Goal: Information Seeking & Learning: Learn about a topic

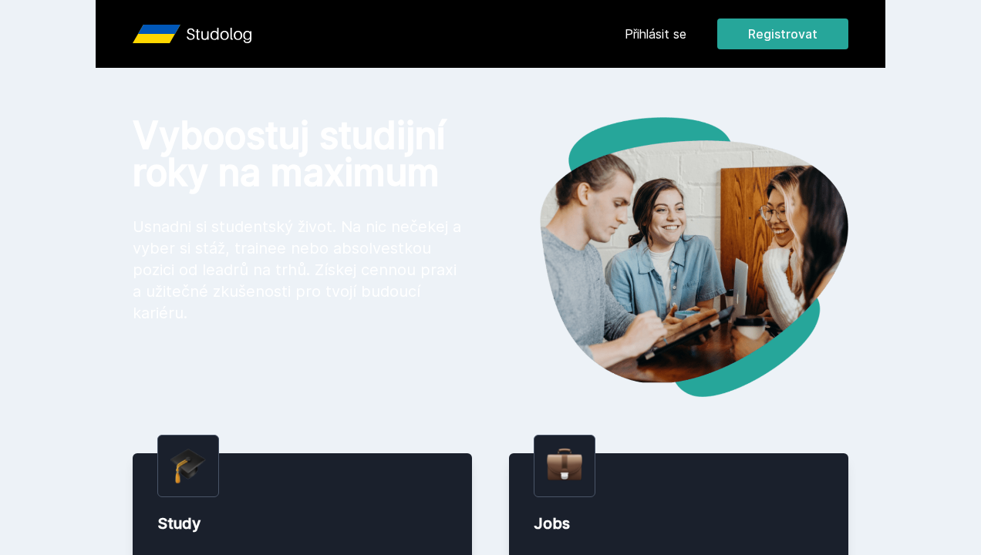
click at [655, 43] on div "Přihlásit se Registrovat" at bounding box center [737, 34] width 224 height 31
click at [643, 32] on link "Přihlásit se" at bounding box center [656, 34] width 62 height 19
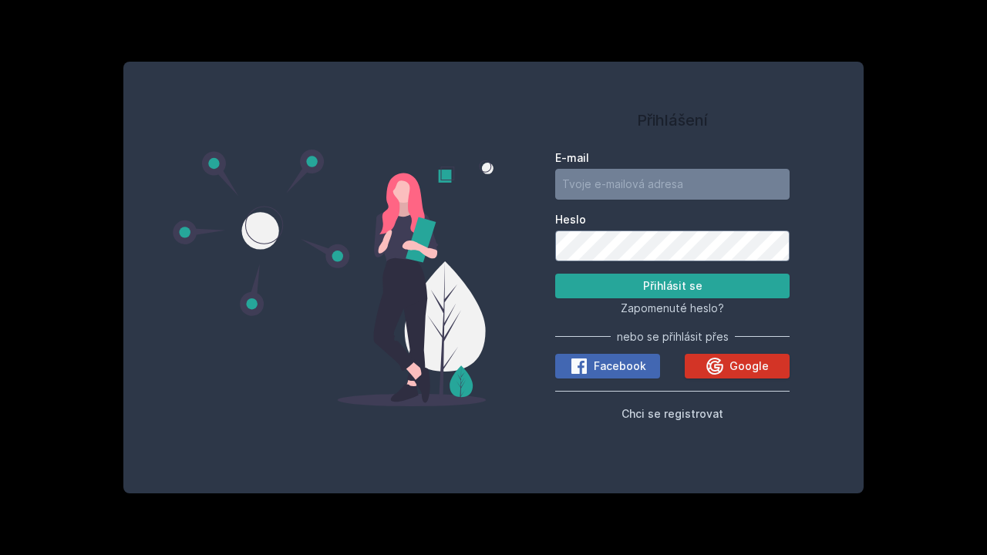
click at [755, 369] on span "Google" at bounding box center [748, 366] width 39 height 15
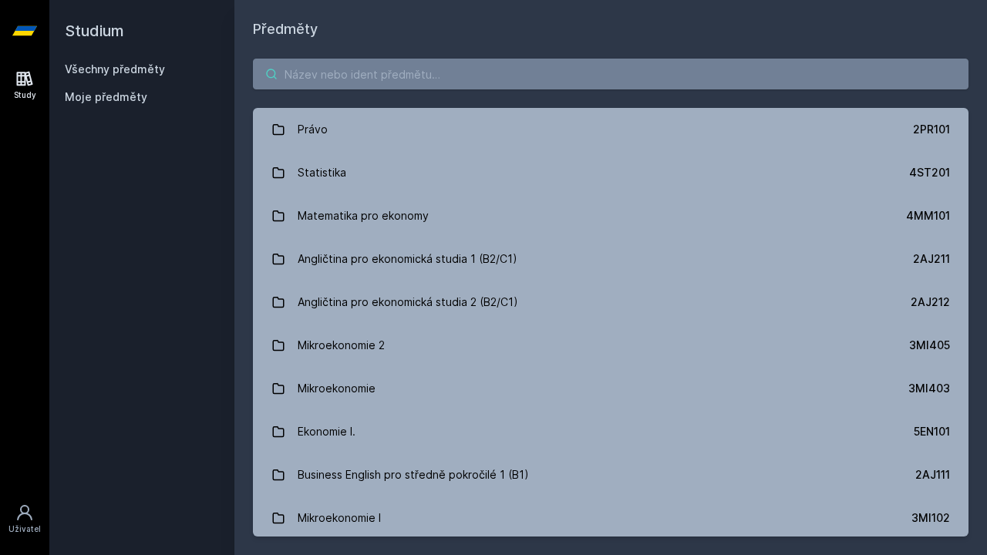
click at [535, 79] on input "search" at bounding box center [611, 74] width 716 height 31
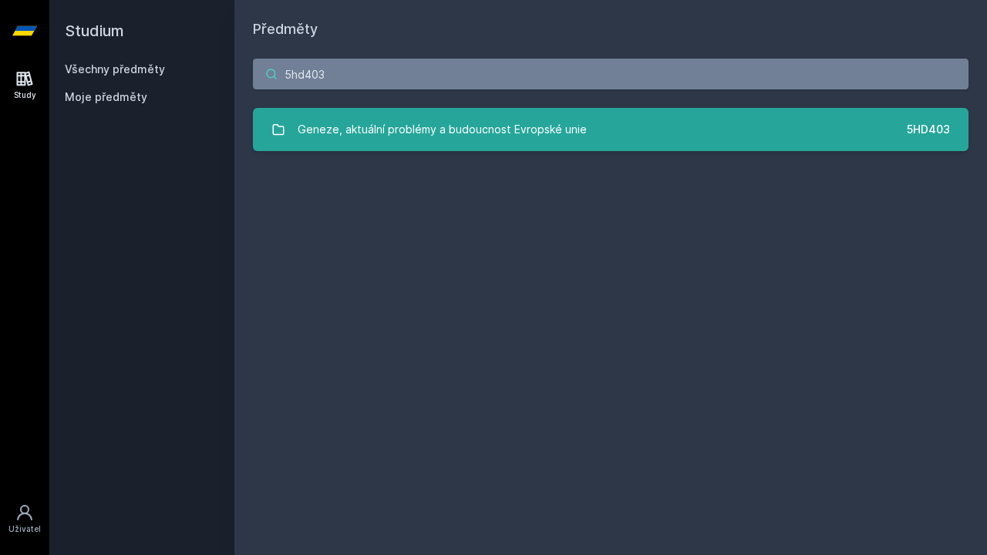
type input "5hd403"
click at [719, 116] on link "Geneze, aktuální problémy a budoucnost Evropské unie 5HD403" at bounding box center [611, 129] width 716 height 43
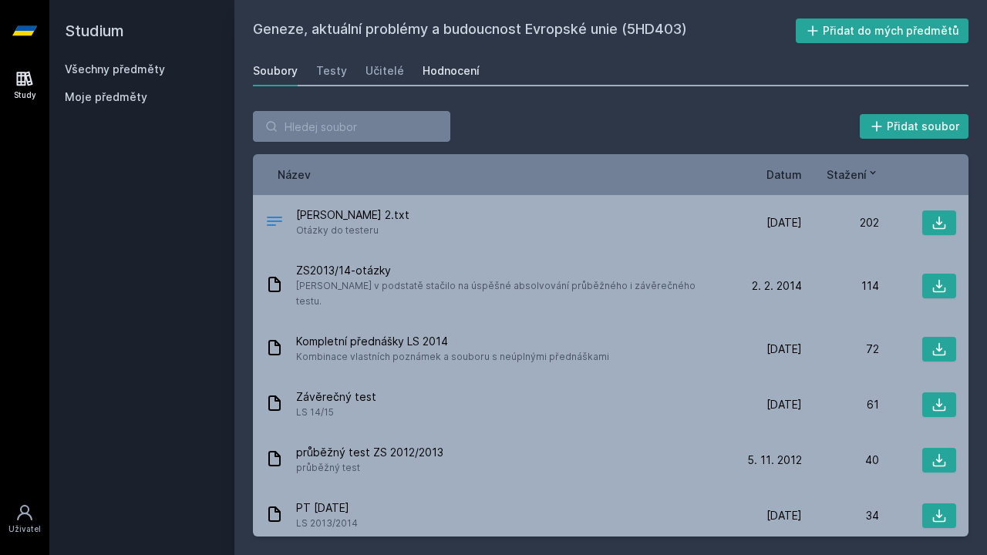
click at [455, 72] on div "Hodnocení" at bounding box center [451, 70] width 57 height 15
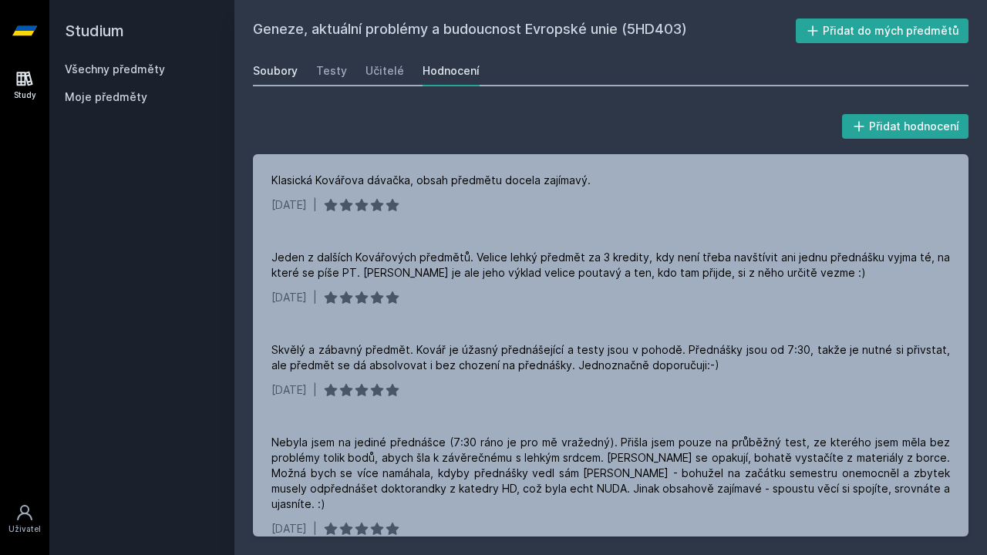
click at [276, 67] on div "Soubory" at bounding box center [275, 70] width 45 height 15
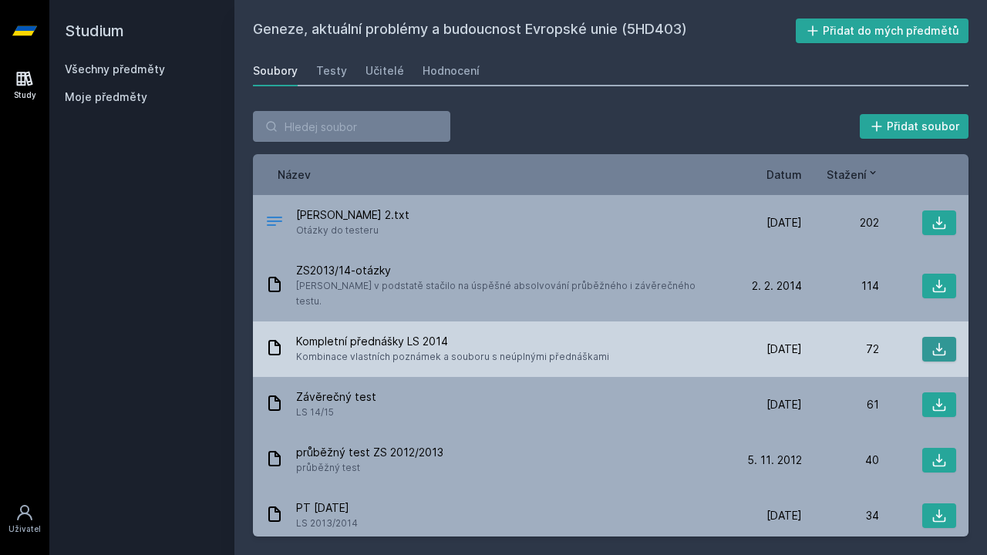
click at [938, 342] on icon at bounding box center [938, 349] width 15 height 15
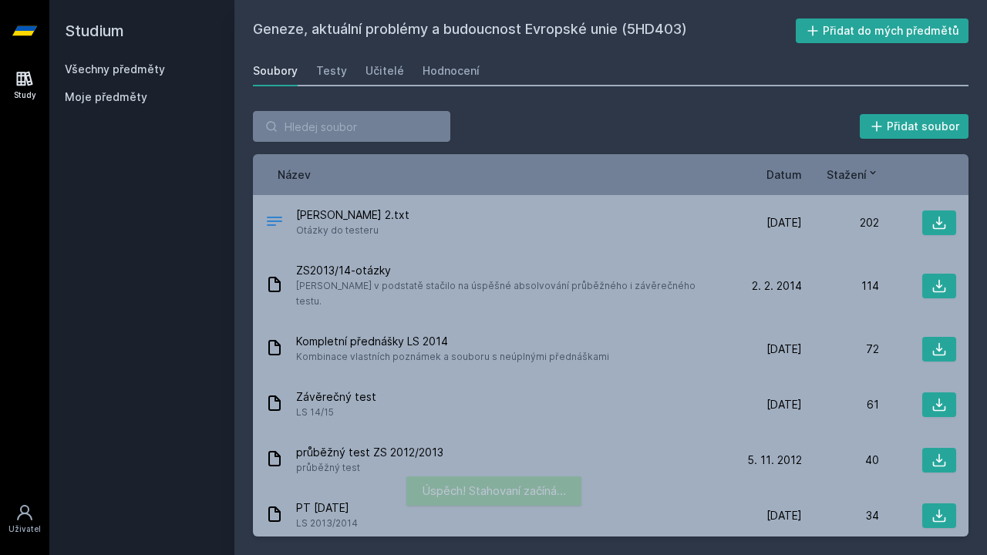
click at [607, 109] on div "Přidat soubor Řazení: Název Datum Stažení Název Datum Stažení Geneze-otázky 2.…" at bounding box center [610, 324] width 753 height 463
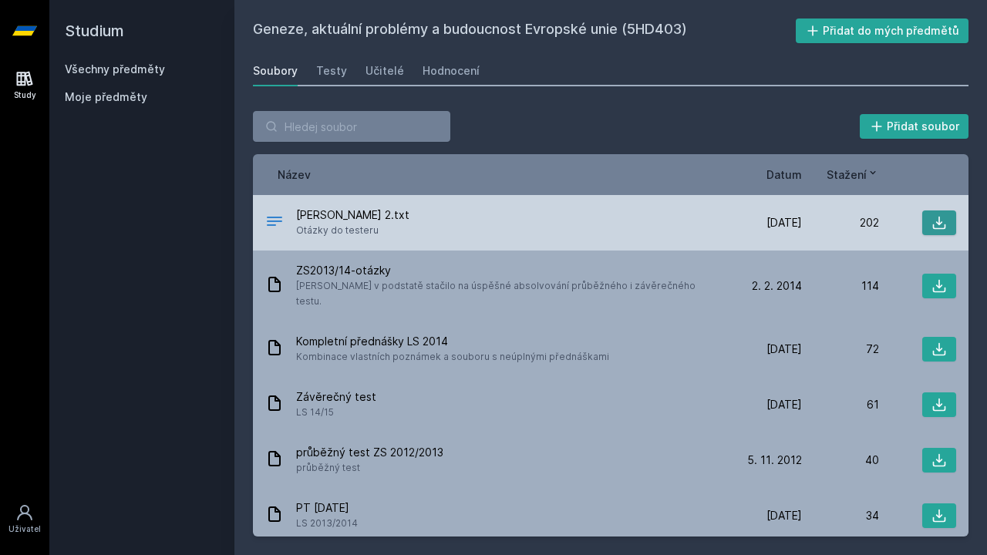
click at [942, 224] on button at bounding box center [939, 222] width 34 height 25
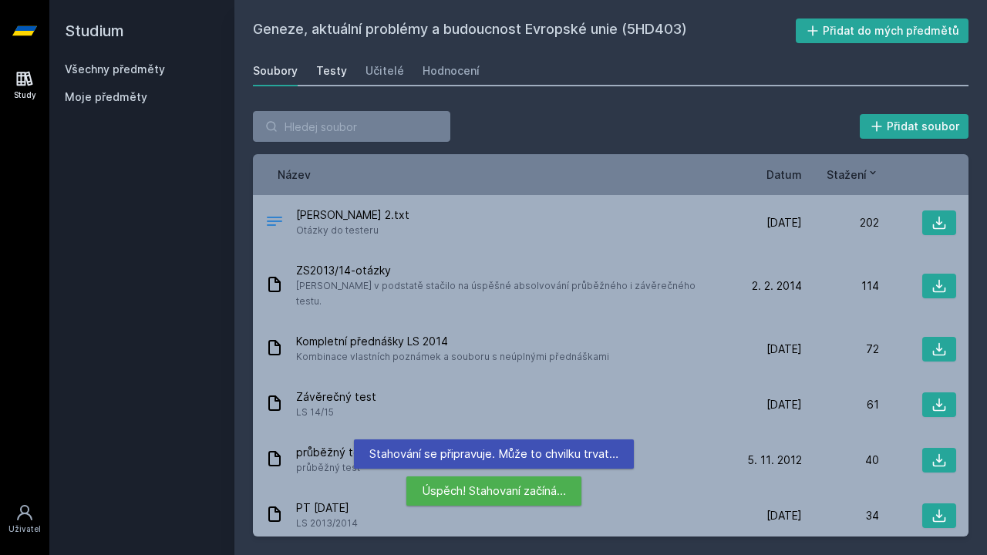
click at [328, 69] on div "Testy" at bounding box center [331, 70] width 31 height 15
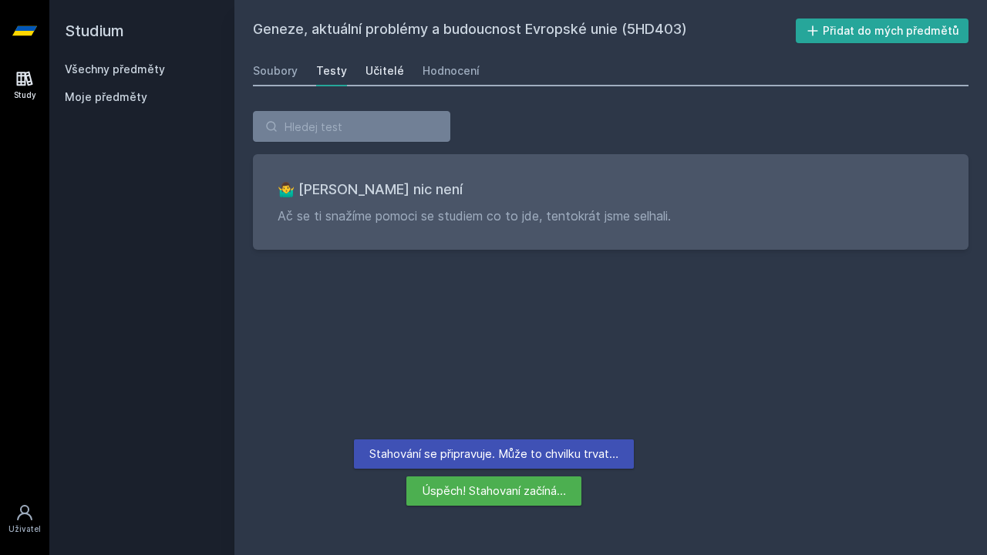
click at [370, 70] on div "Učitelé" at bounding box center [384, 70] width 39 height 15
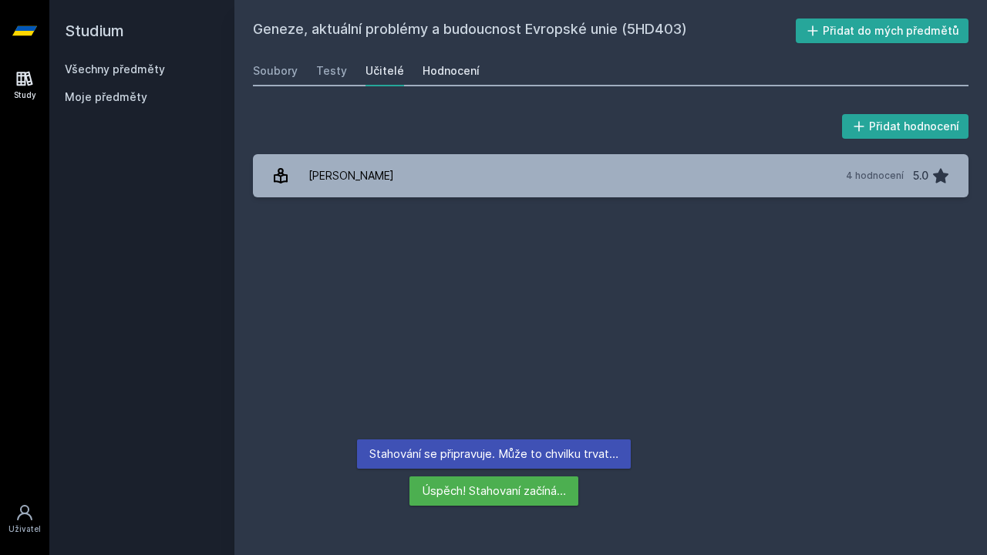
click at [432, 69] on div "Hodnocení" at bounding box center [451, 70] width 57 height 15
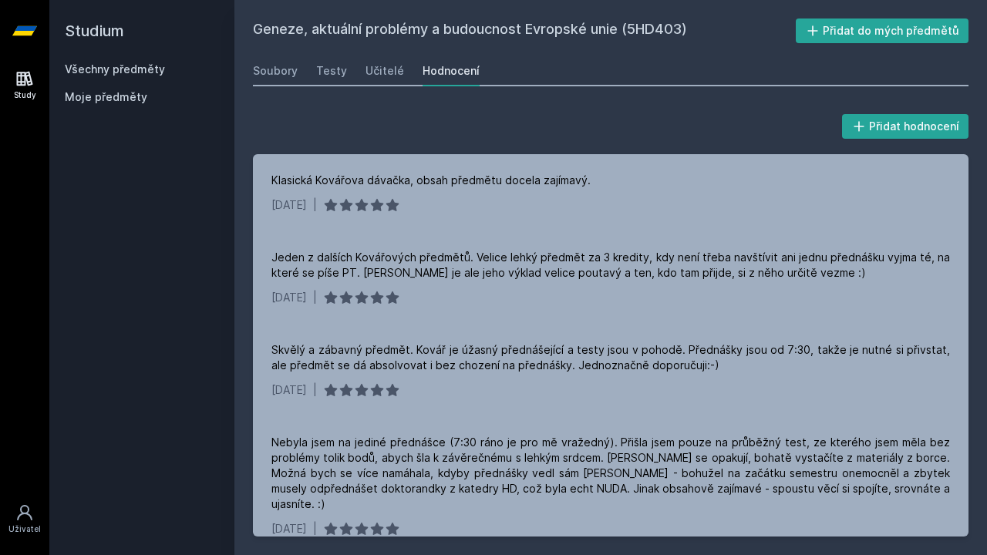
click at [28, 33] on icon at bounding box center [24, 30] width 25 height 9
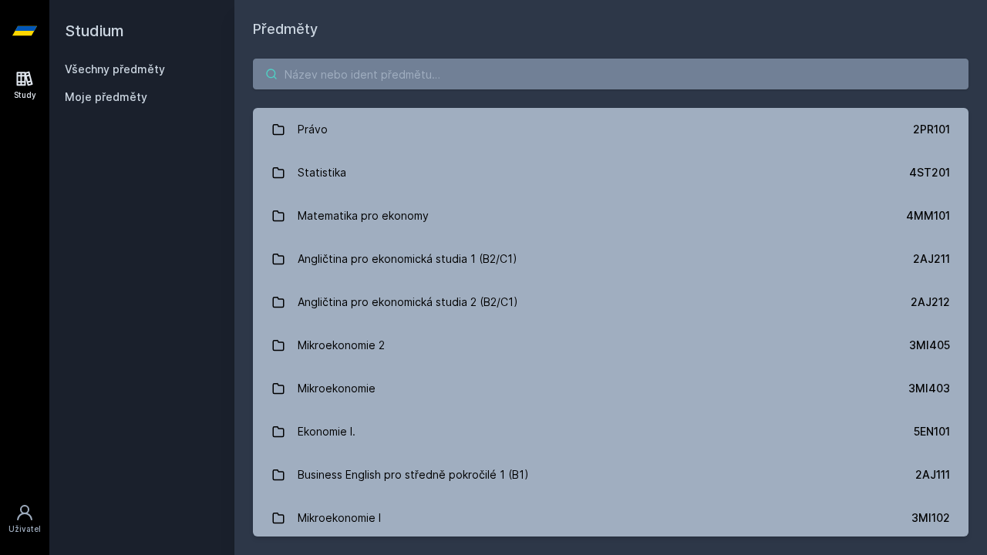
click at [309, 78] on input "search" at bounding box center [611, 74] width 716 height 31
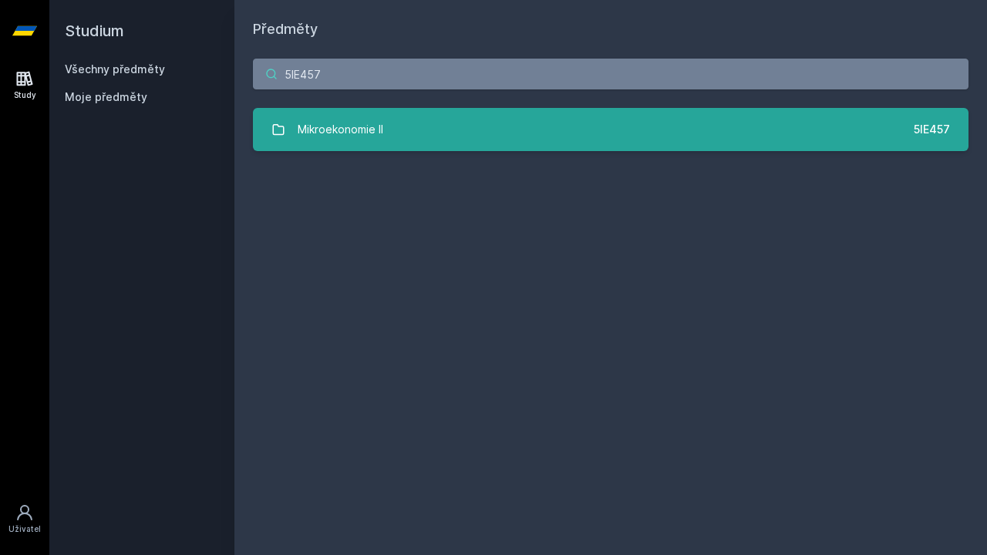
type input "5IE457"
click at [442, 143] on link "Mikroekonomie II 5IE457" at bounding box center [611, 129] width 716 height 43
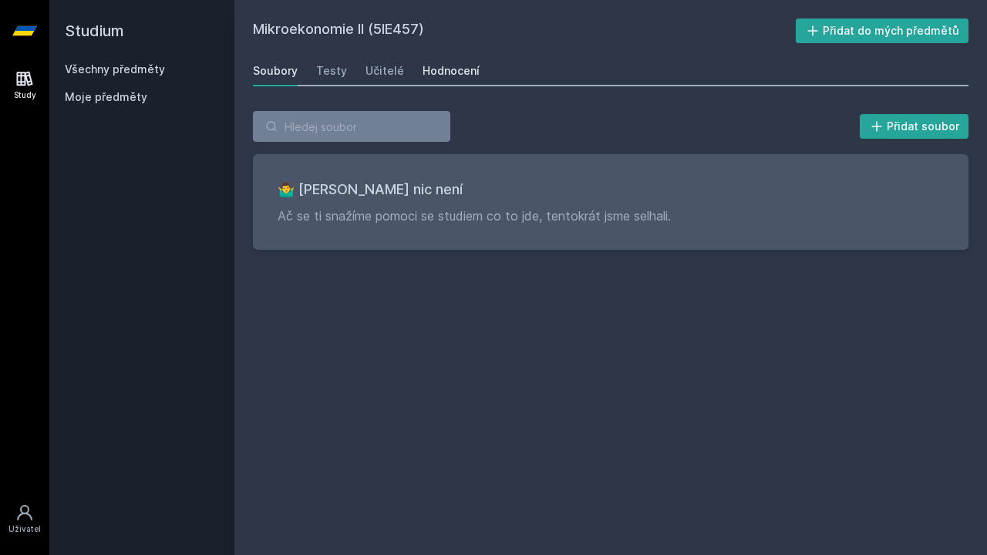
click at [439, 69] on div "Hodnocení" at bounding box center [451, 70] width 57 height 15
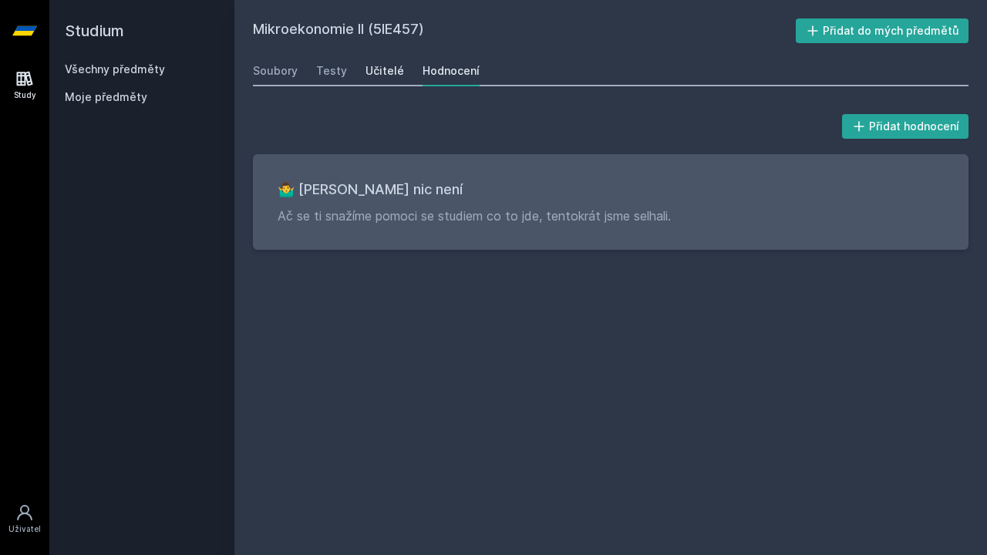
click at [391, 69] on div "Učitelé" at bounding box center [384, 70] width 39 height 15
click at [335, 66] on div "Testy" at bounding box center [331, 70] width 31 height 15
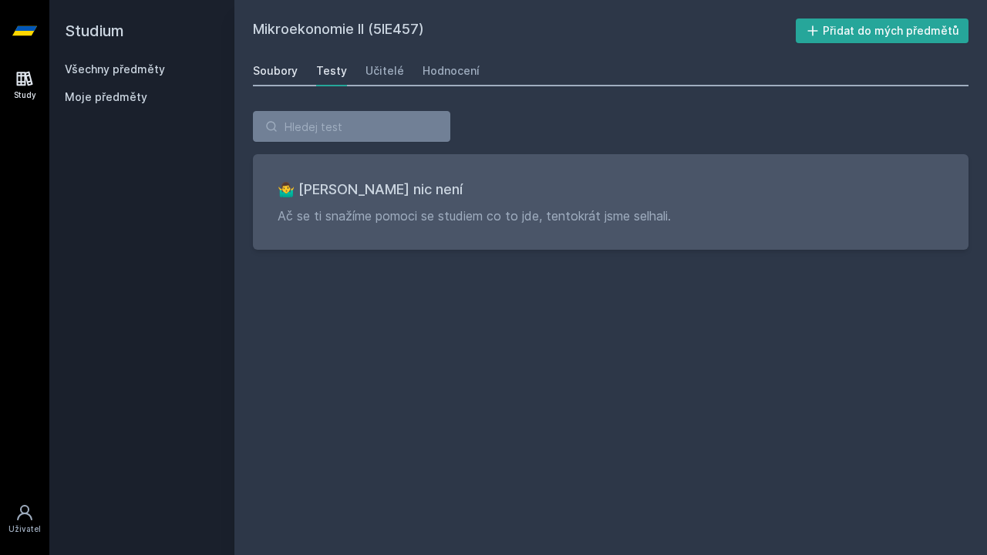
click at [286, 66] on div "Soubory" at bounding box center [275, 70] width 45 height 15
click at [18, 38] on icon at bounding box center [24, 31] width 25 height 62
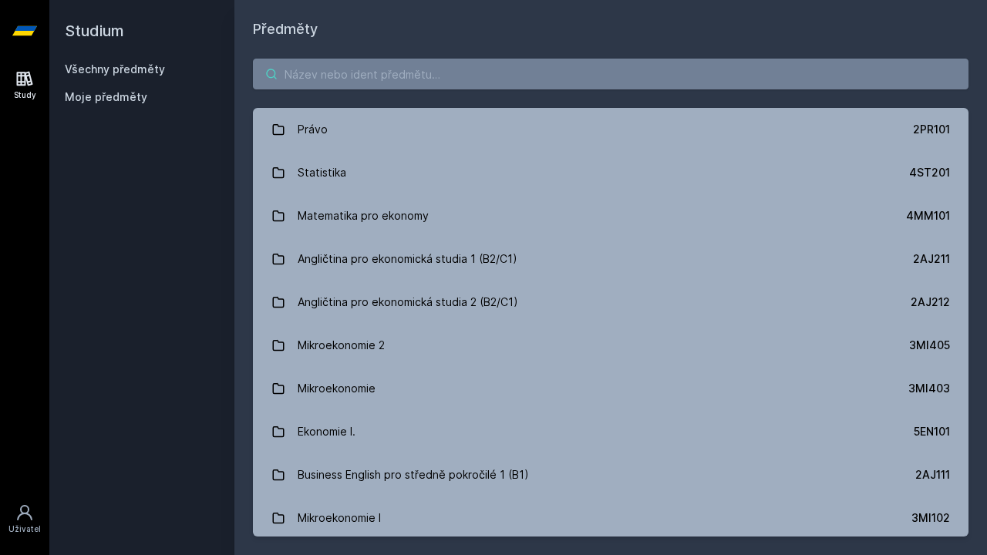
click at [319, 64] on input "search" at bounding box center [611, 74] width 716 height 31
type input "n"
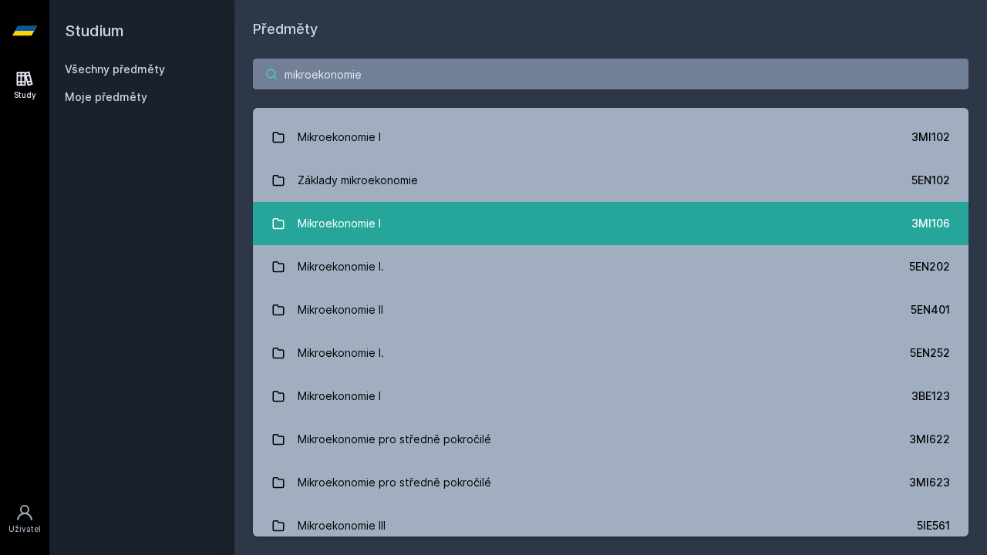
scroll to position [86, 0]
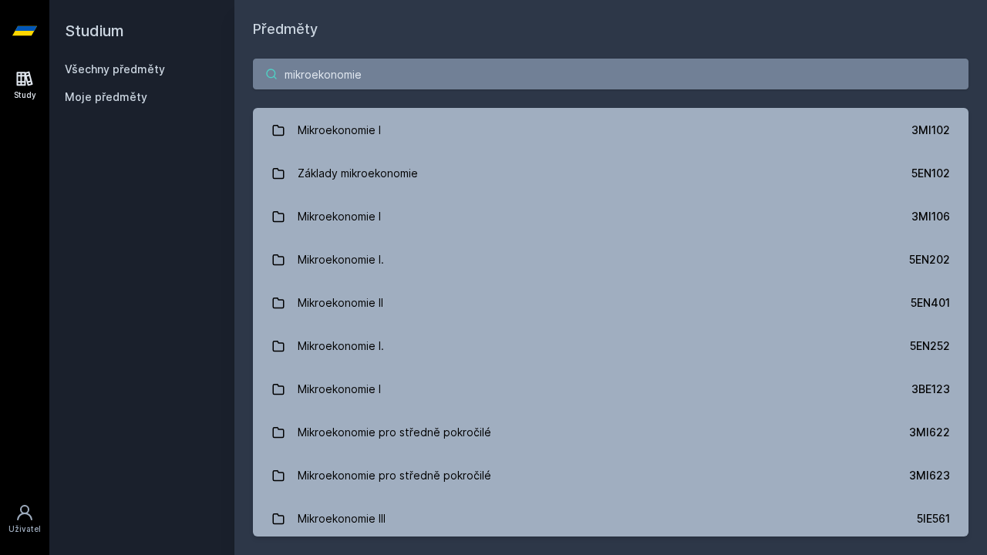
click at [472, 67] on input "mikroekonomie" at bounding box center [611, 74] width 716 height 31
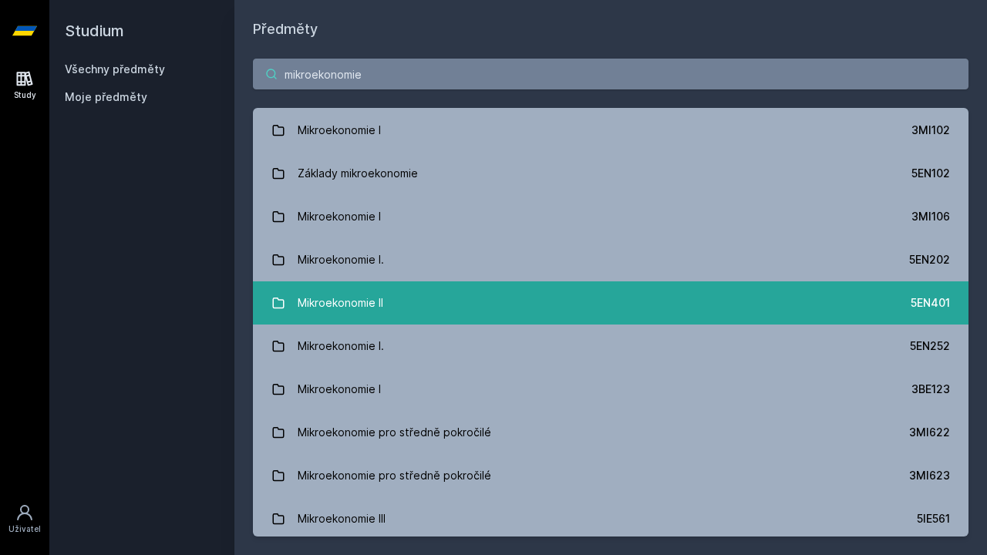
type input "mikroekonomie"
click at [490, 313] on link "Mikroekonomie II 5EN401" at bounding box center [611, 302] width 716 height 43
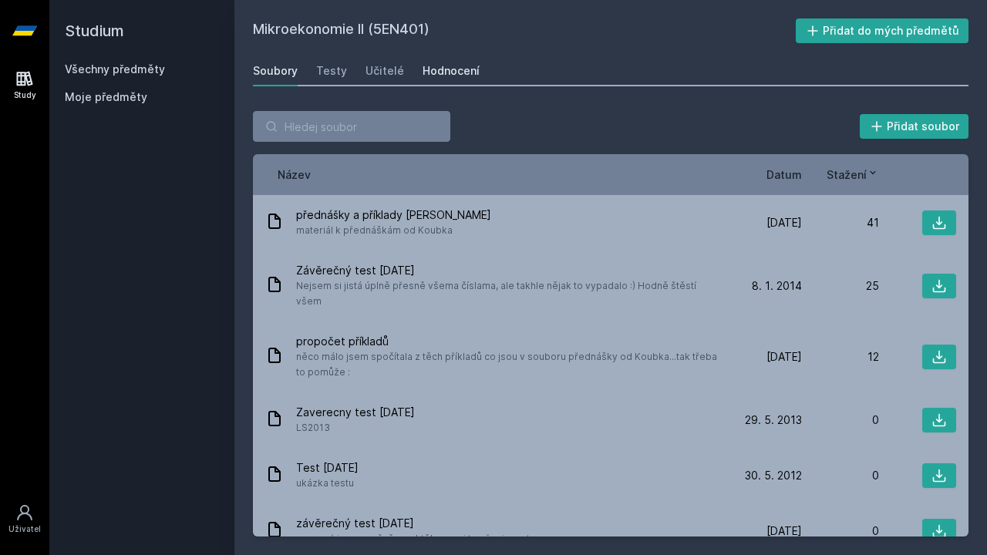
click at [443, 56] on link "Hodnocení" at bounding box center [451, 71] width 57 height 31
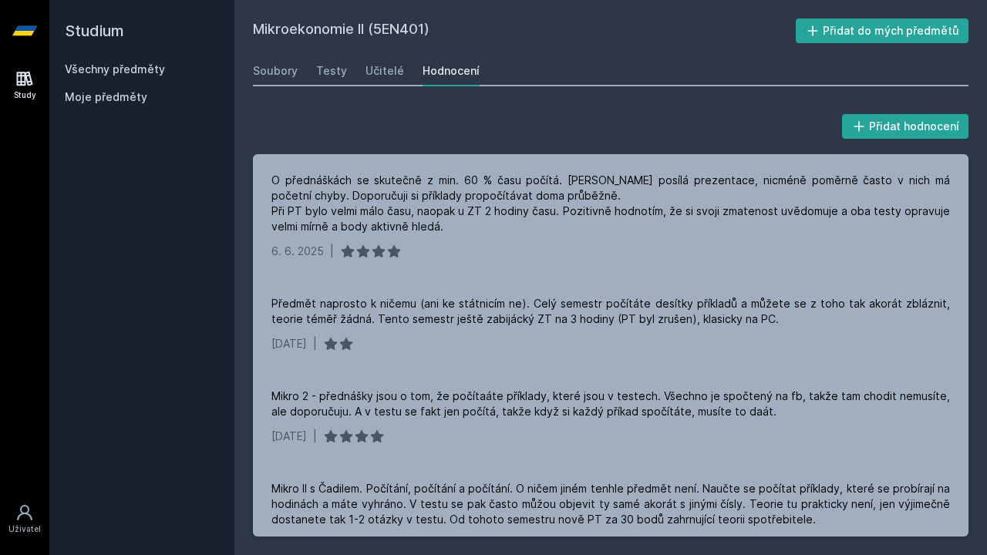
click at [35, 33] on icon at bounding box center [24, 31] width 25 height 62
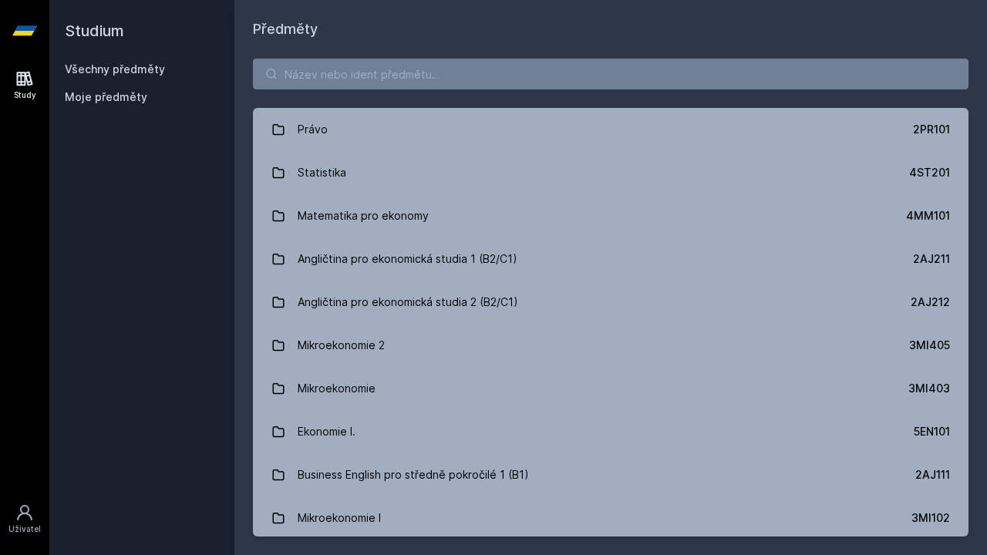
click at [363, 90] on div "Právo 2PR101 Statistika 4ST201 Matematika pro ekonomy 4MM101 Angličtina pro eko…" at bounding box center [610, 297] width 753 height 515
click at [366, 70] on input "search" at bounding box center [611, 74] width 716 height 31
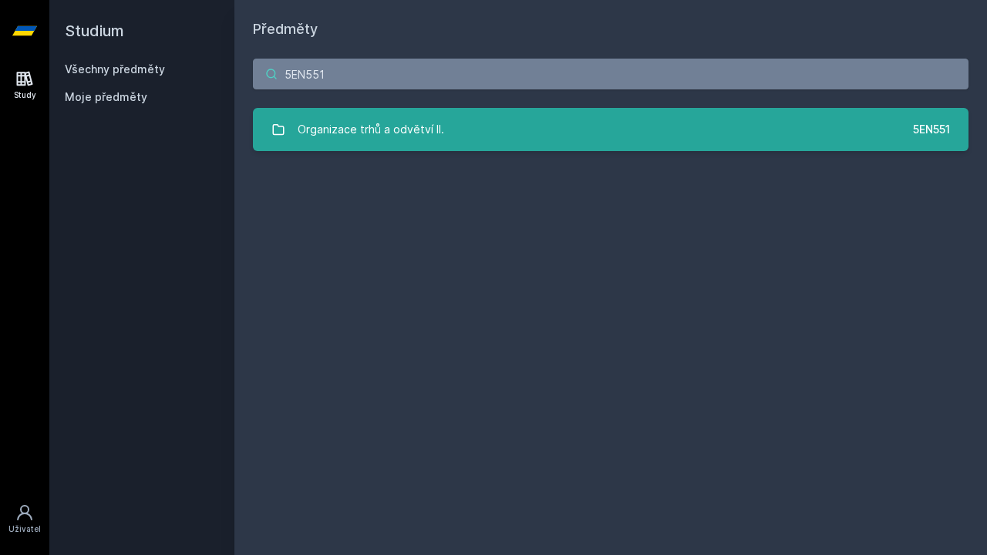
type input "5EN551"
click at [683, 136] on link "Organizace trhů a odvětví II. 5EN551" at bounding box center [611, 129] width 716 height 43
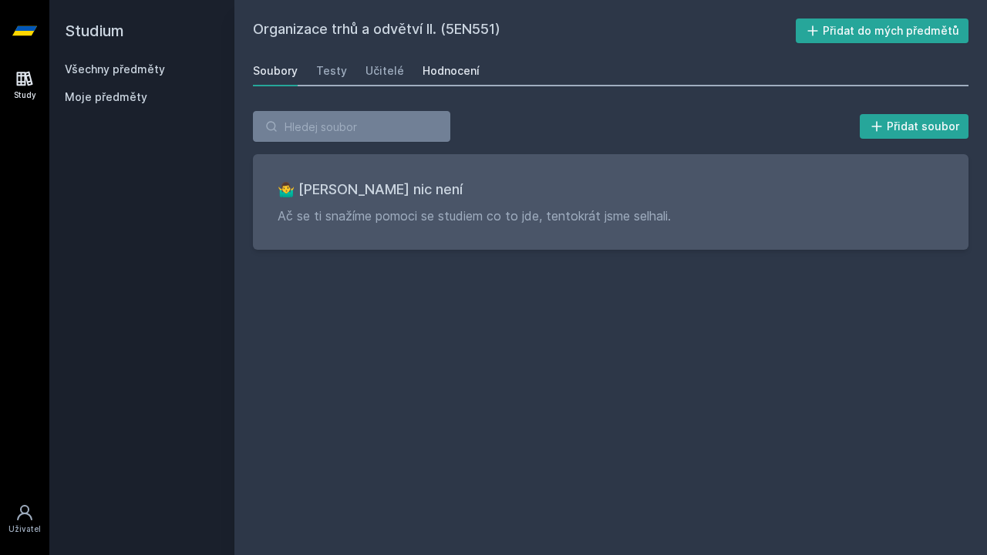
click at [446, 66] on div "Hodnocení" at bounding box center [451, 70] width 57 height 15
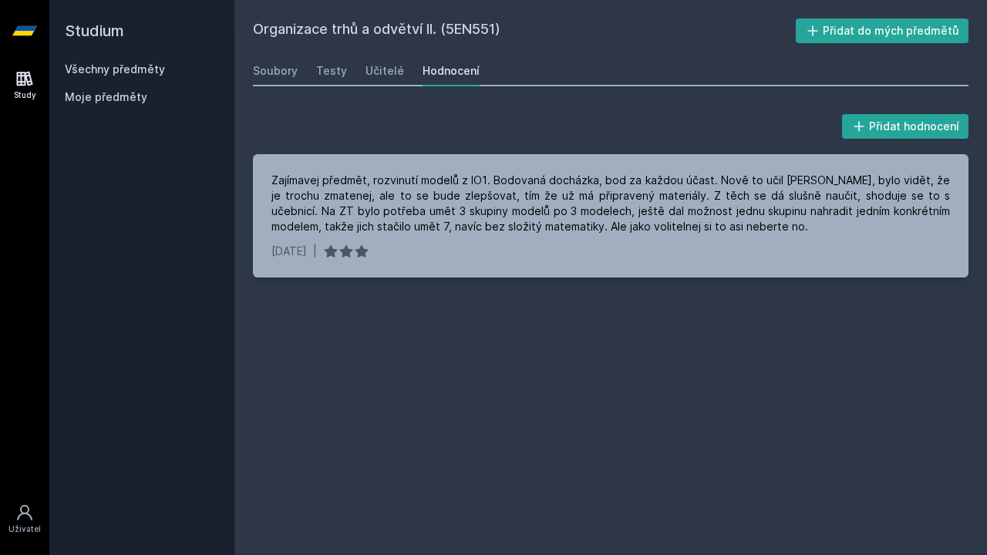
click at [11, 25] on link at bounding box center [24, 31] width 49 height 62
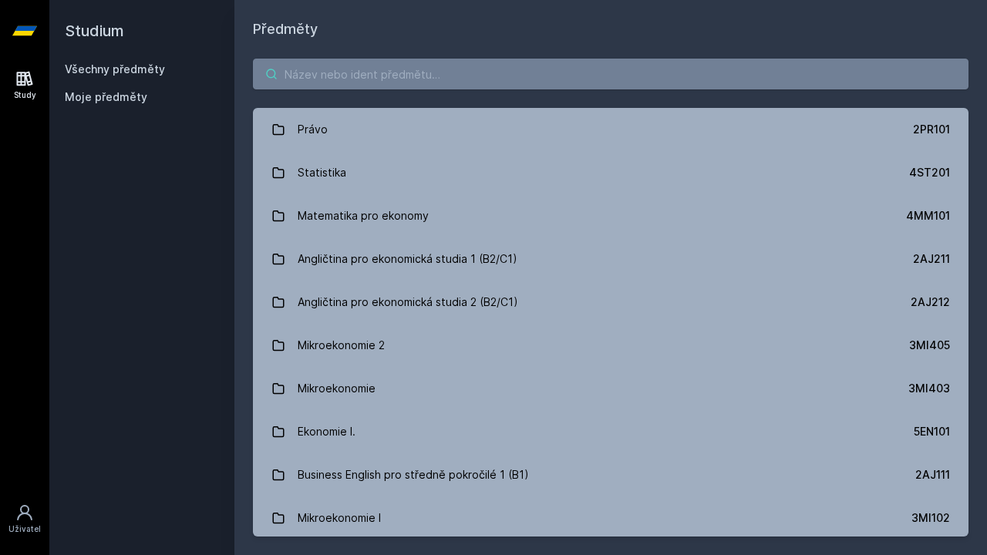
click at [369, 83] on input "search" at bounding box center [611, 74] width 716 height 31
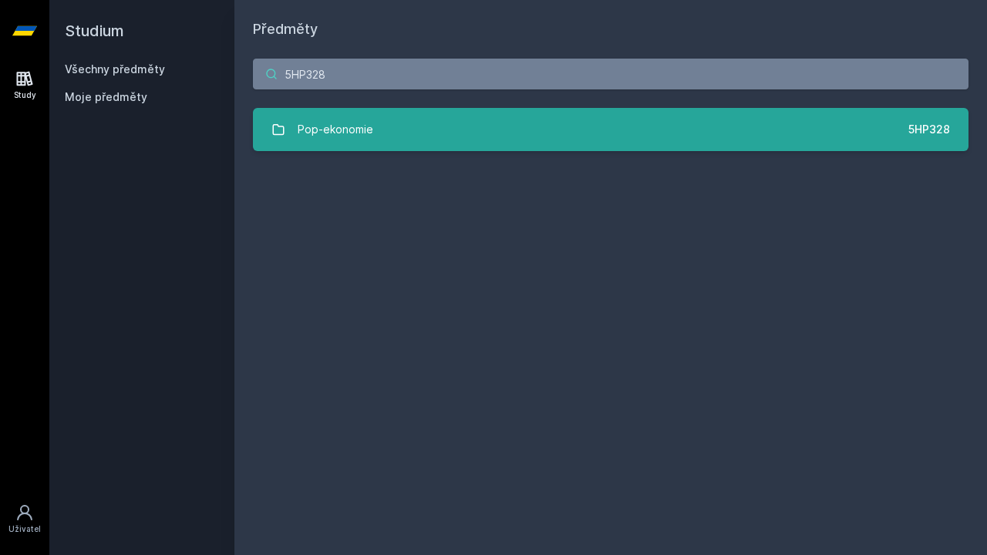
type input "5HP328"
click at [452, 122] on link "Pop-ekonomie 5HP328" at bounding box center [611, 129] width 716 height 43
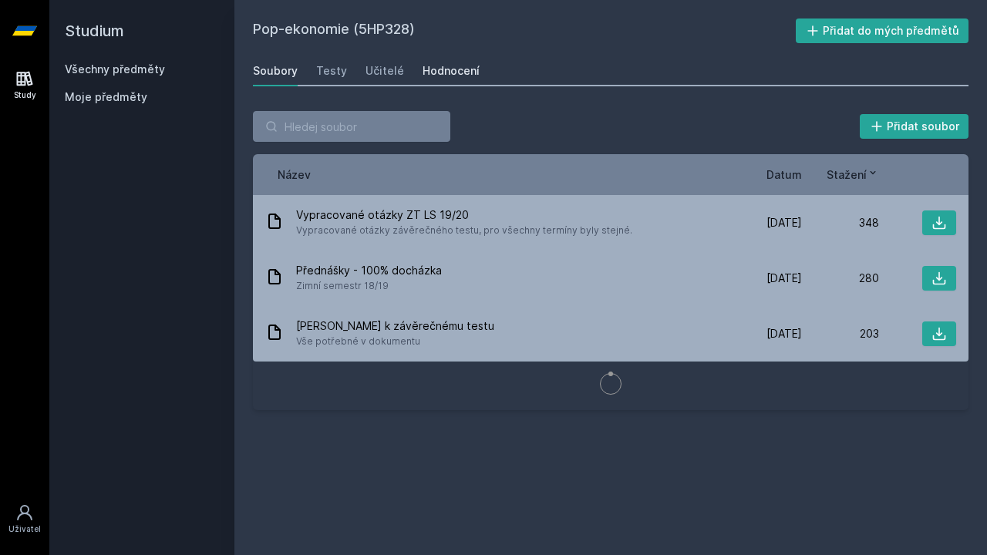
click at [453, 69] on div "Hodnocení" at bounding box center [451, 70] width 57 height 15
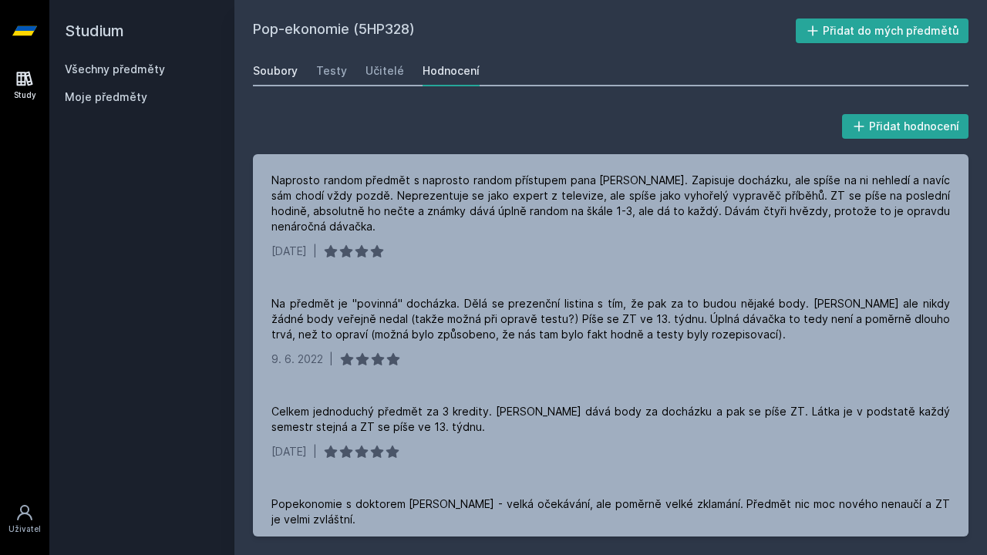
click at [268, 69] on div "Soubory" at bounding box center [275, 70] width 45 height 15
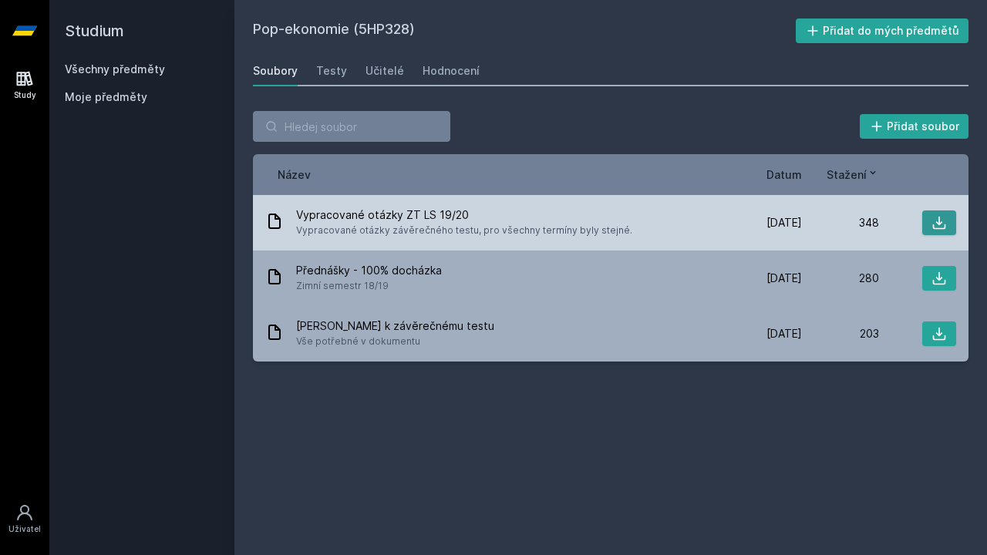
click at [938, 229] on icon at bounding box center [939, 223] width 13 height 13
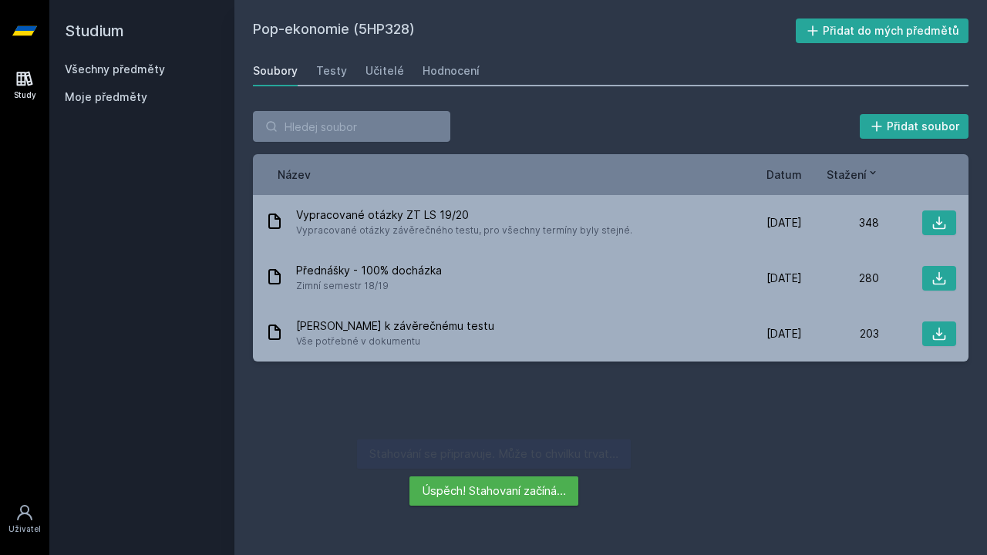
click at [632, 54] on div "Pop-ekonomie (5HP328) Přidat do mých předmětů Soubory Testy Učitelé Hodnocení P…" at bounding box center [611, 278] width 716 height 518
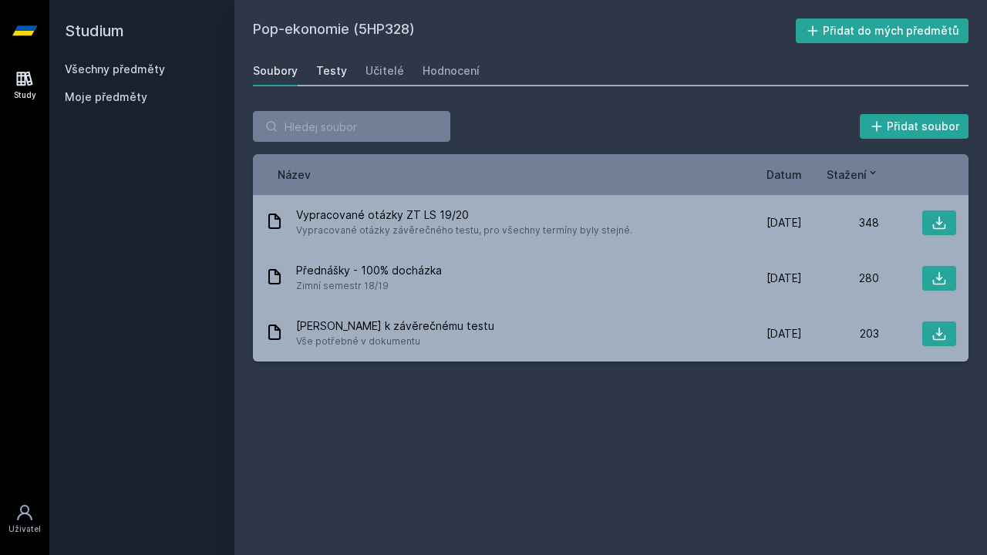
click at [322, 68] on div "Testy" at bounding box center [331, 70] width 31 height 15
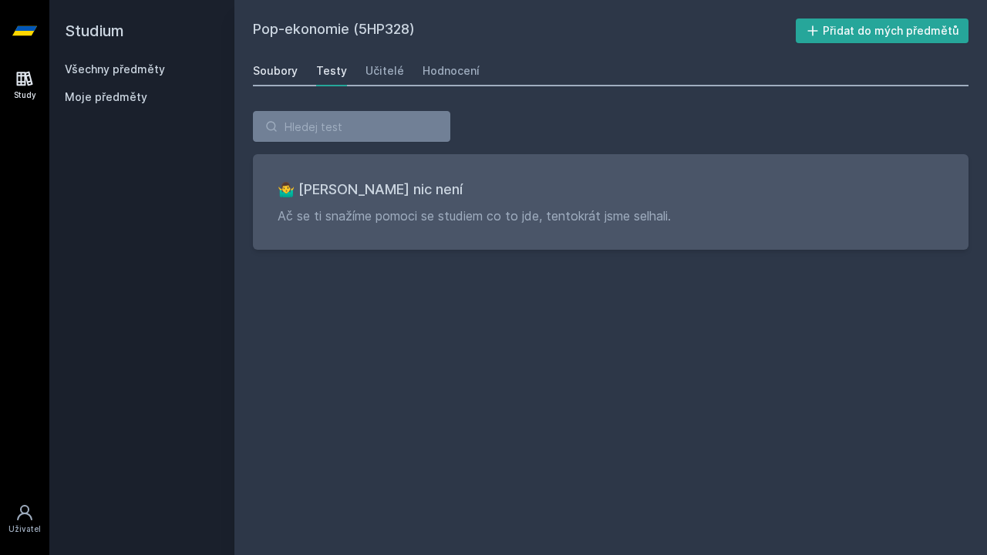
click at [266, 64] on div "Soubory" at bounding box center [275, 70] width 45 height 15
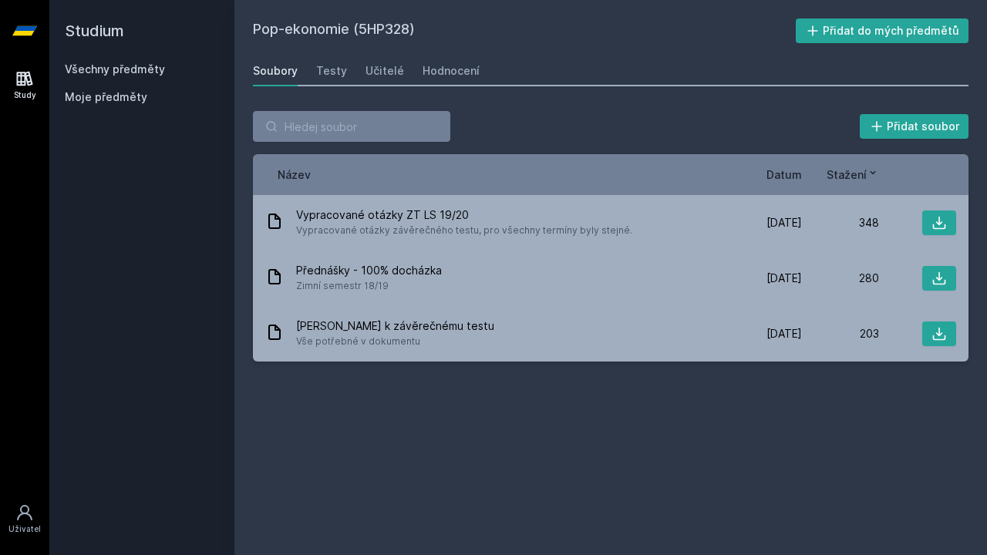
click at [312, 96] on div "Přidat soubor Řazení: Název Datum Stažení Název Datum Stažení Vypracované otázk…" at bounding box center [610, 237] width 753 height 288
click at [328, 66] on div "Testy" at bounding box center [331, 70] width 31 height 15
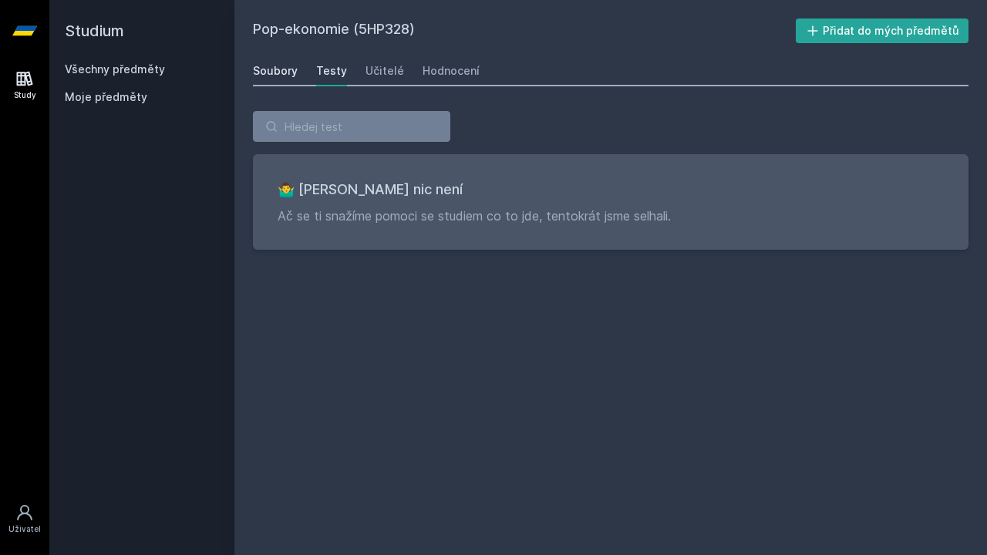
click at [281, 66] on div "Soubory" at bounding box center [275, 70] width 45 height 15
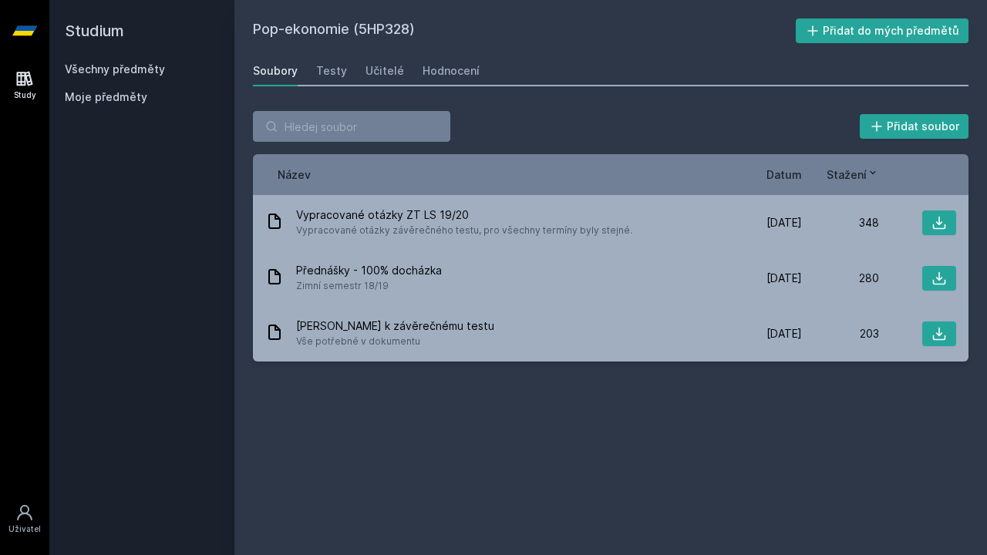
click at [18, 29] on icon at bounding box center [24, 30] width 25 height 9
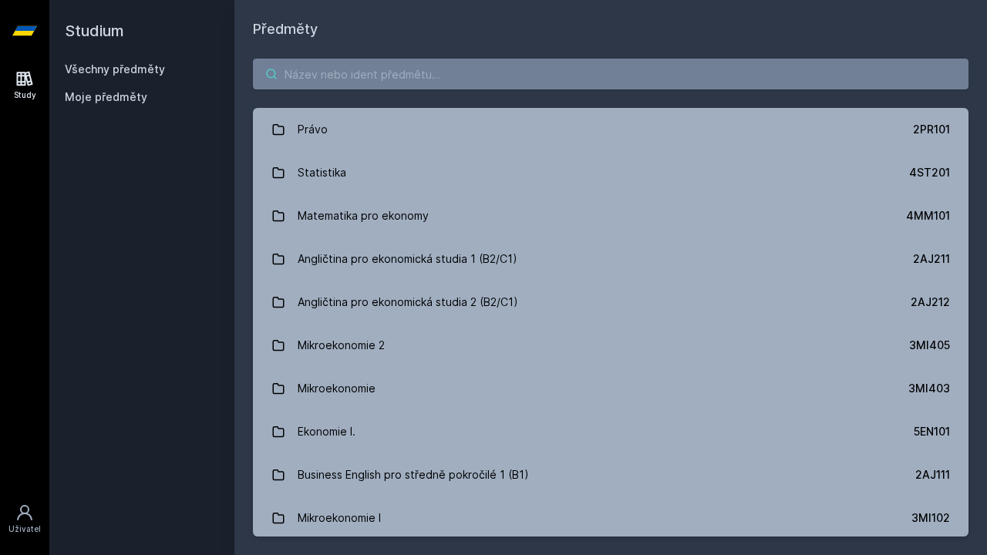
click at [315, 69] on input "search" at bounding box center [611, 74] width 716 height 31
click at [413, 49] on div "Právo 2PR101 Statistika 4ST201 Matematika pro ekonomy 4MM101 Angličtina pro eko…" at bounding box center [610, 297] width 753 height 515
click at [428, 72] on input "search" at bounding box center [611, 74] width 716 height 31
